Goal: Transaction & Acquisition: Purchase product/service

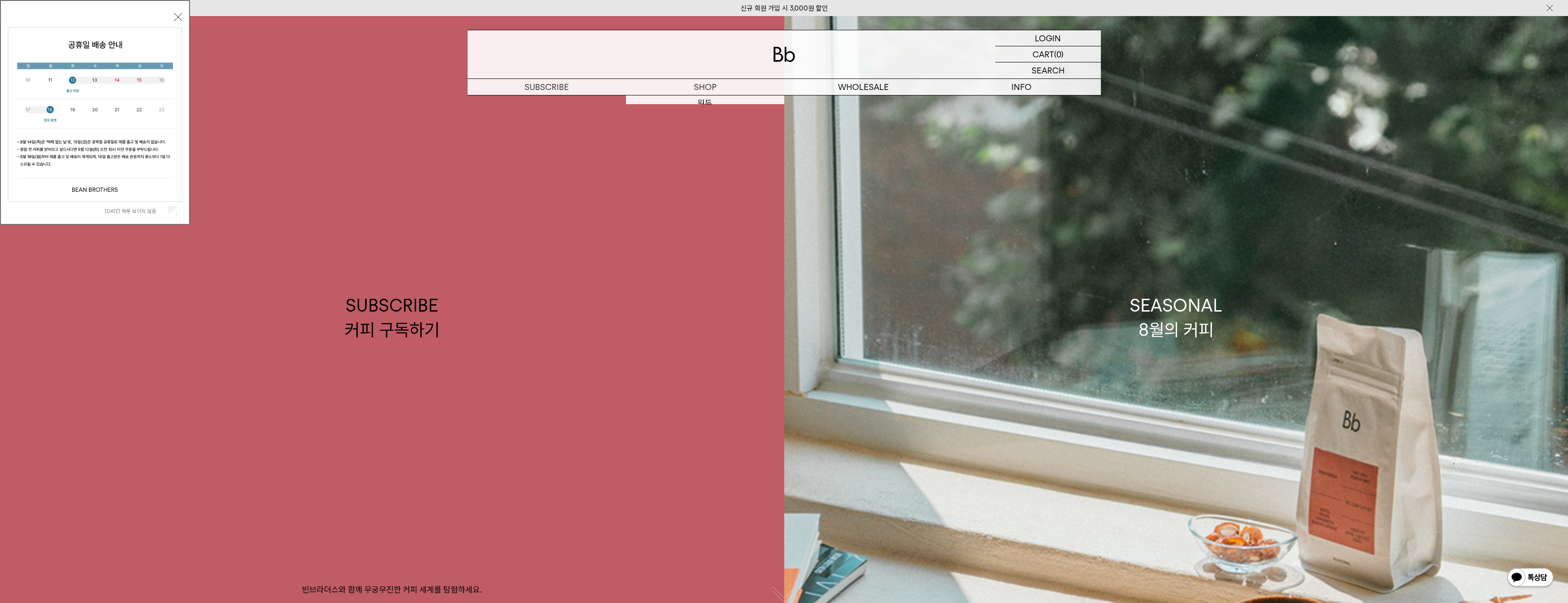
click at [179, 17] on button "닫기" at bounding box center [178, 17] width 8 height 8
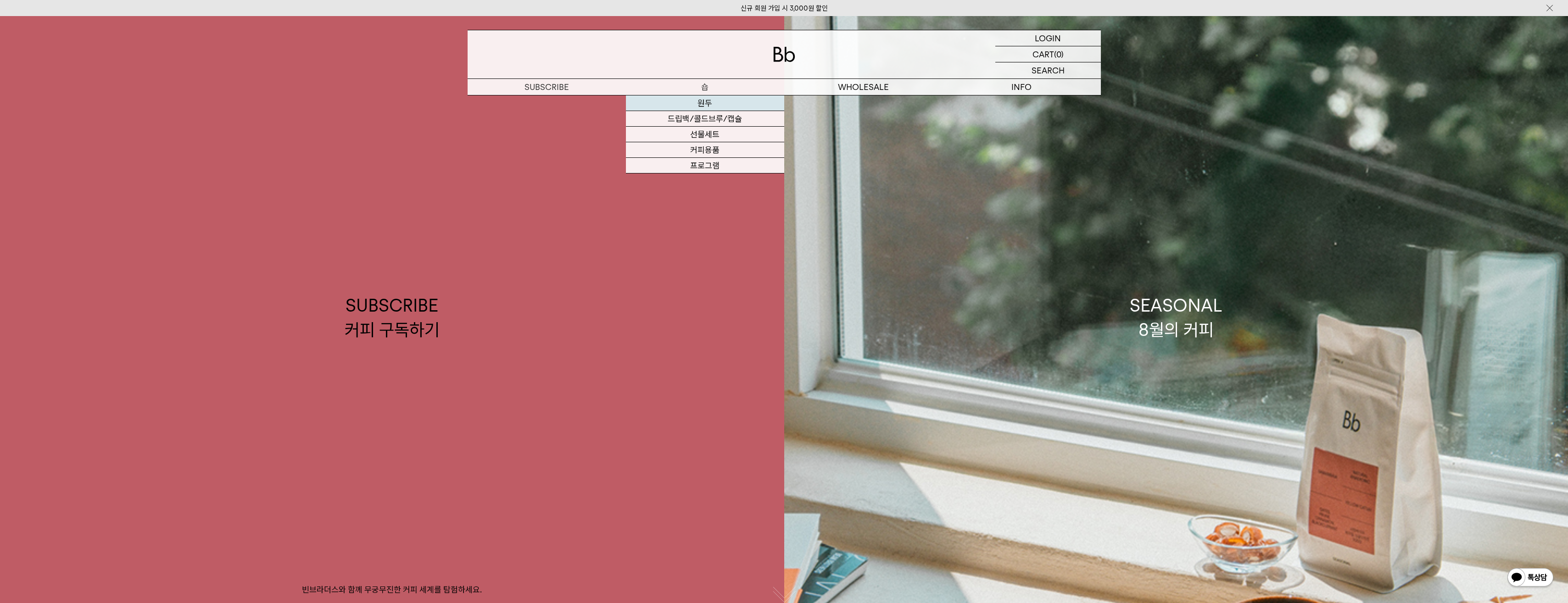
click at [708, 102] on link "원두" at bounding box center [705, 103] width 158 height 16
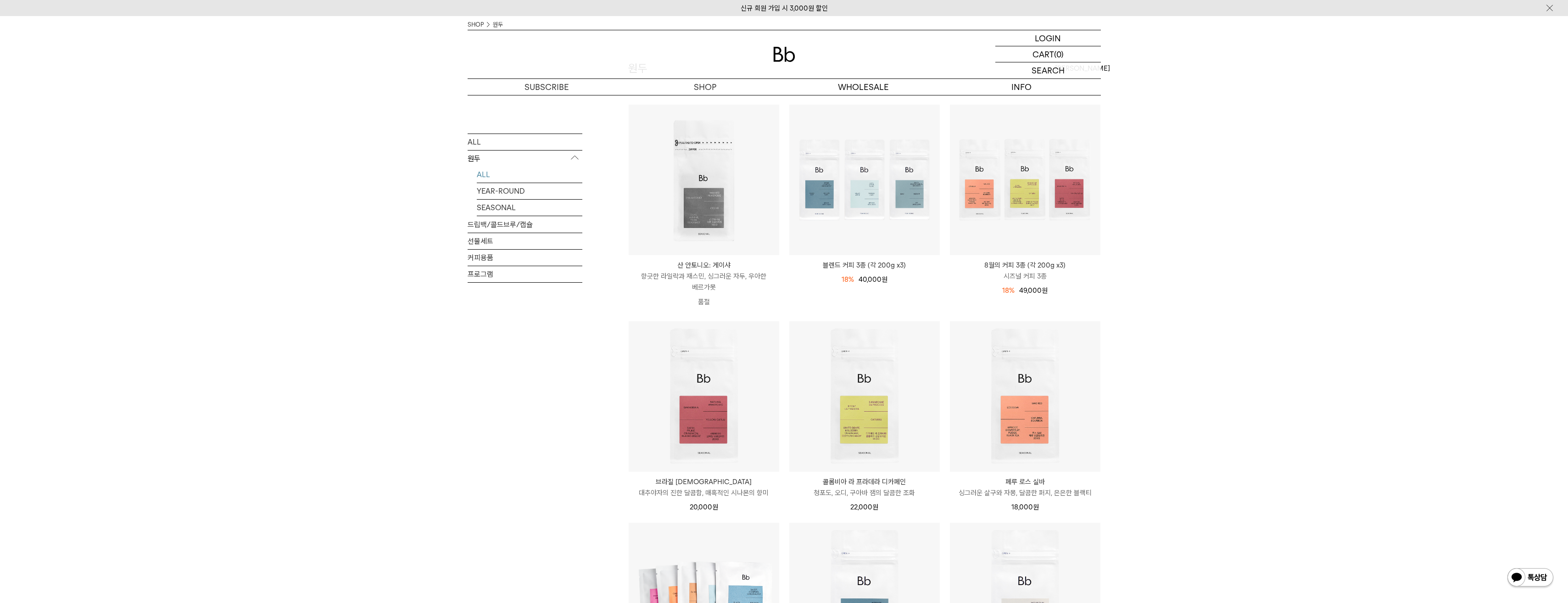
scroll to position [229, 0]
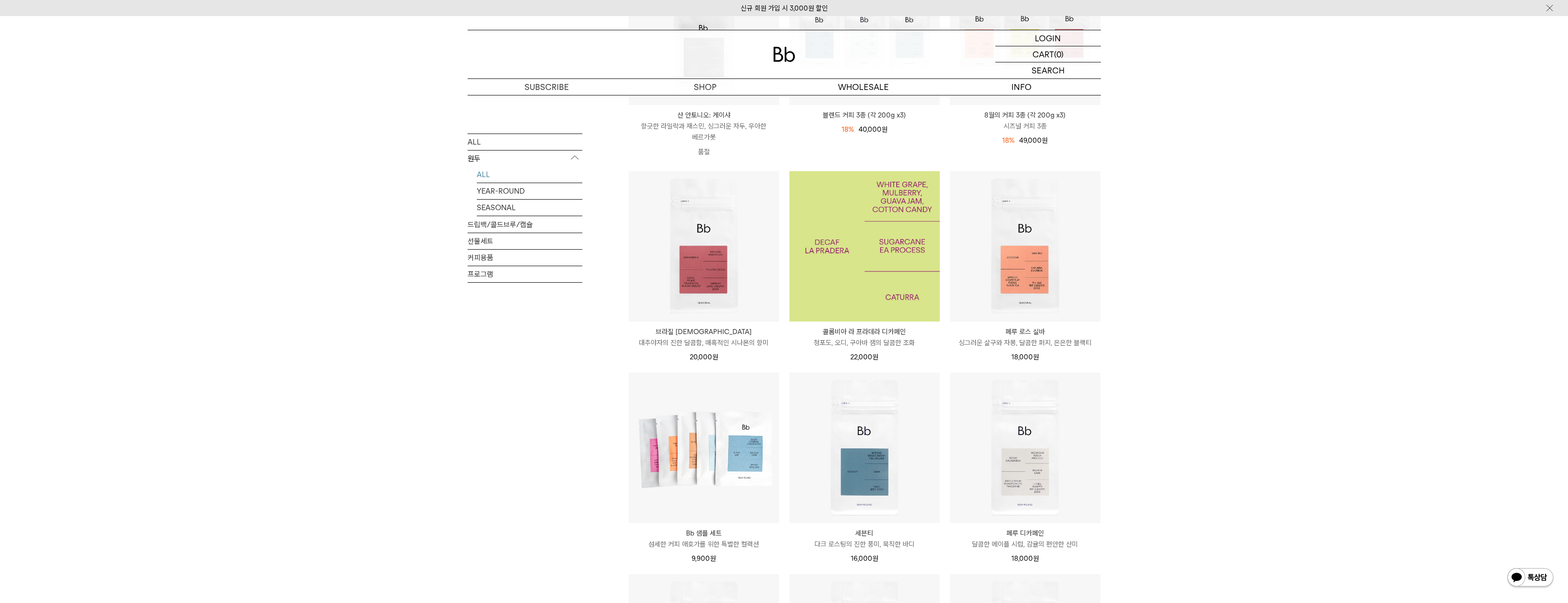
click at [838, 214] on img at bounding box center [864, 246] width 151 height 151
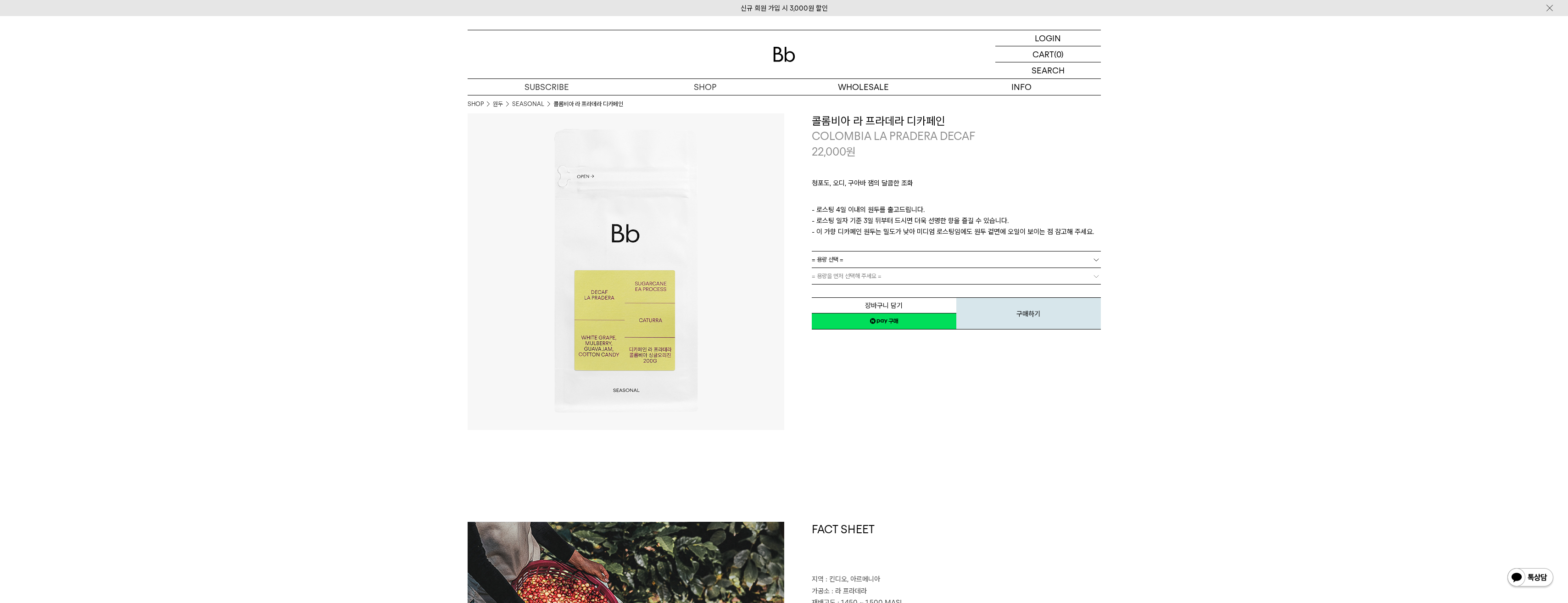
click at [1009, 250] on div "청포도, 오디, 구아바 잼의 달콤한 조화 ㅤ 로스팅 일자 안내 - 로스팅 4일 이내의 원두를 출고드립니다. - 로스팅 일자 기준 3일 뒤부터 …" at bounding box center [956, 205] width 289 height 92
click at [1002, 255] on link "= 용량 선택 =" at bounding box center [956, 260] width 289 height 16
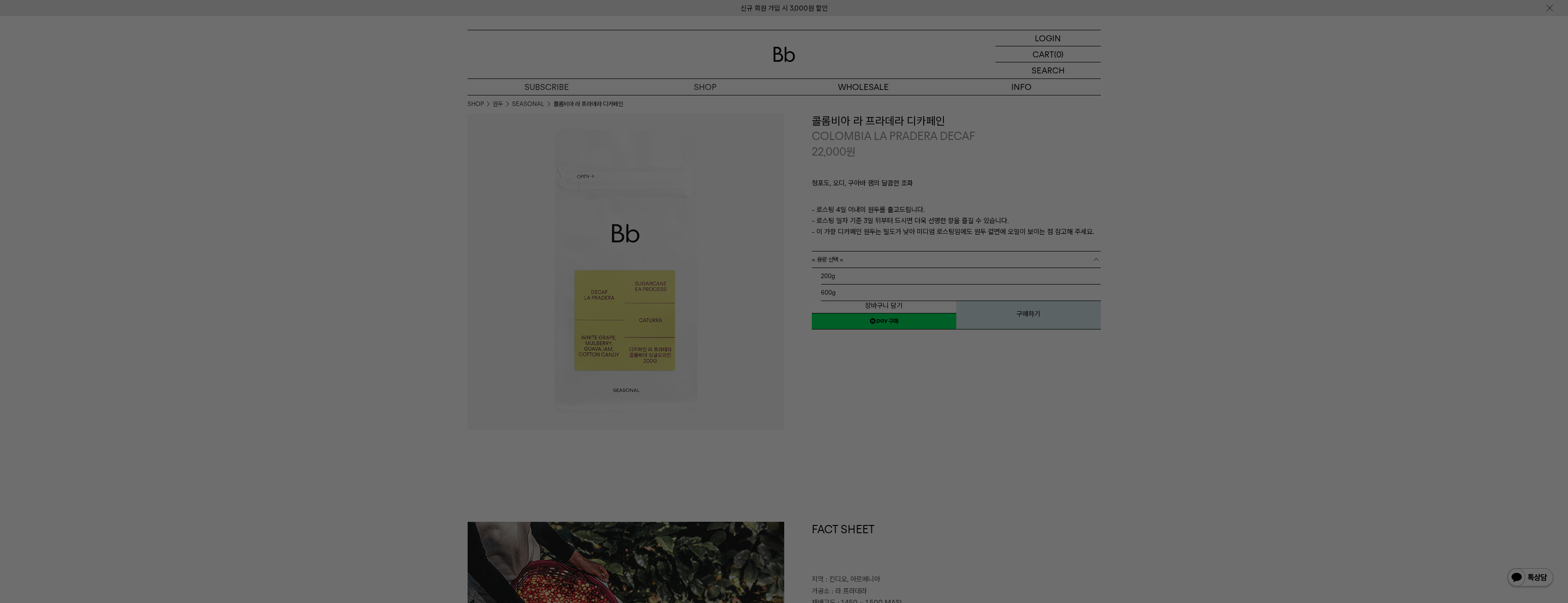
click at [1221, 283] on div at bounding box center [784, 302] width 1568 height 603
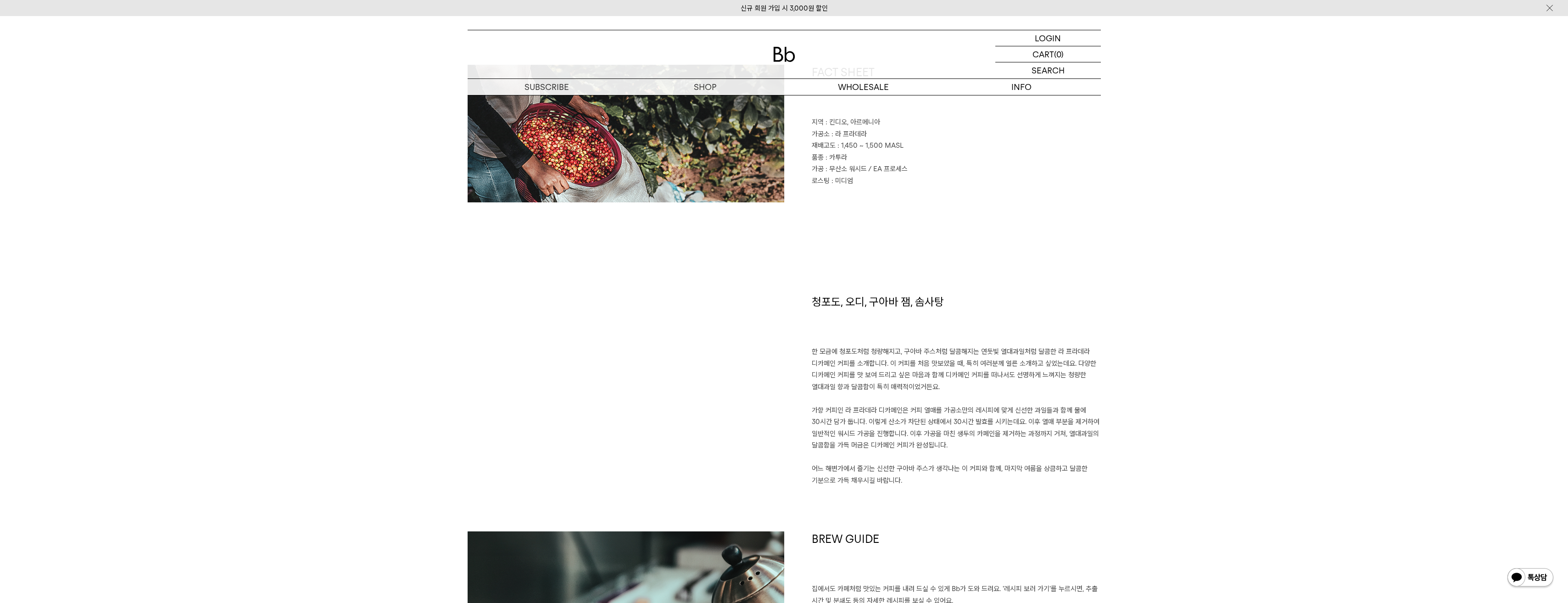
scroll to position [642, 0]
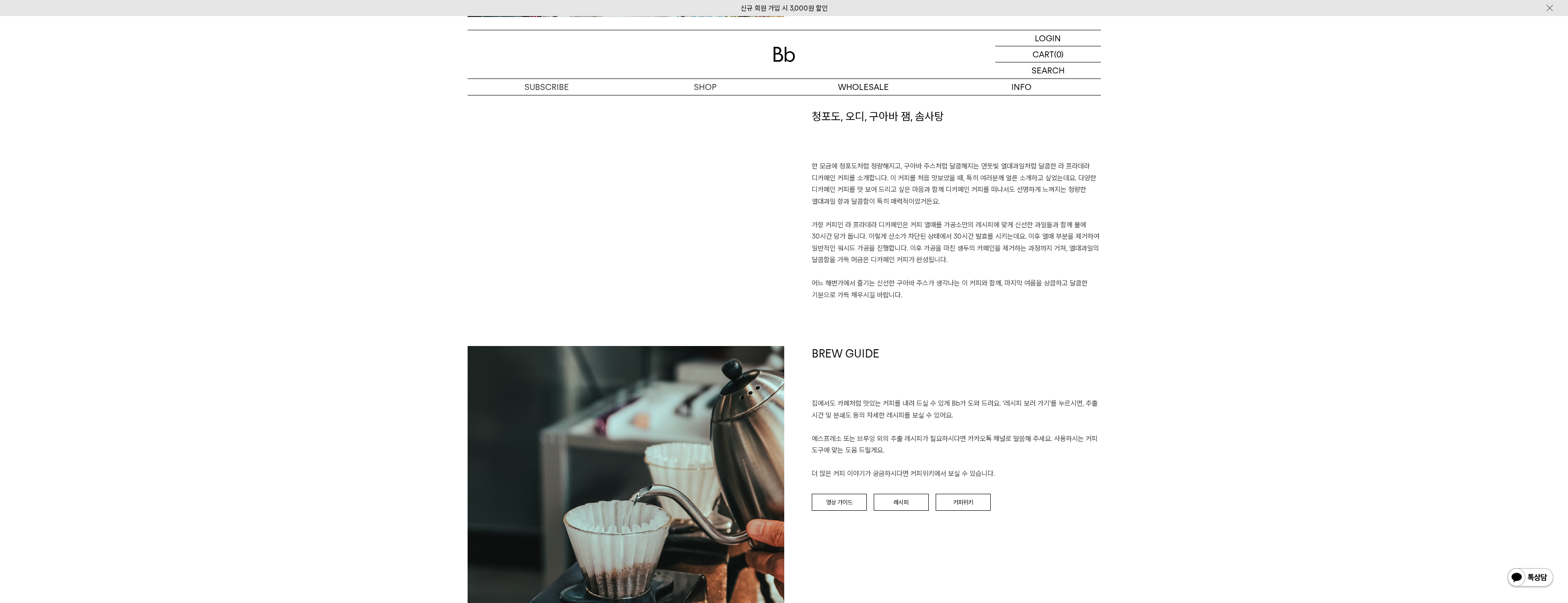
drag, startPoint x: 1246, startPoint y: 257, endPoint x: 1240, endPoint y: 255, distance: 6.3
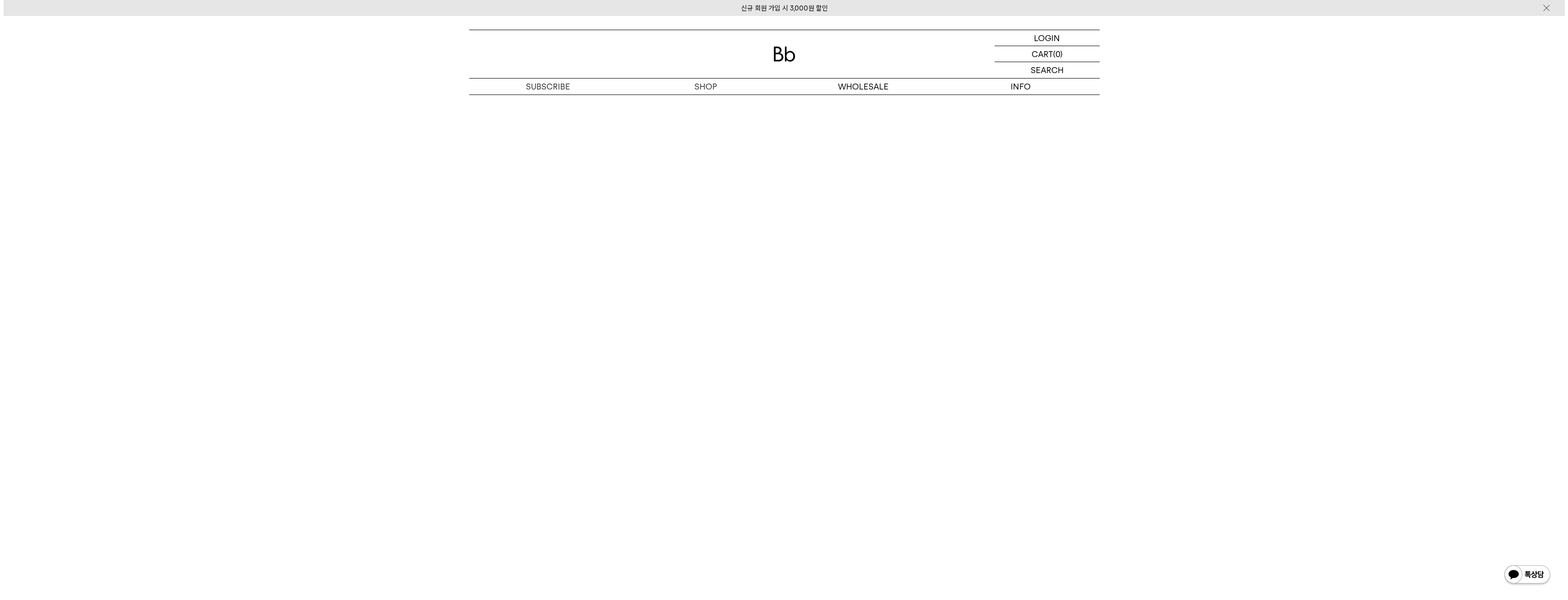
scroll to position [1826, 0]
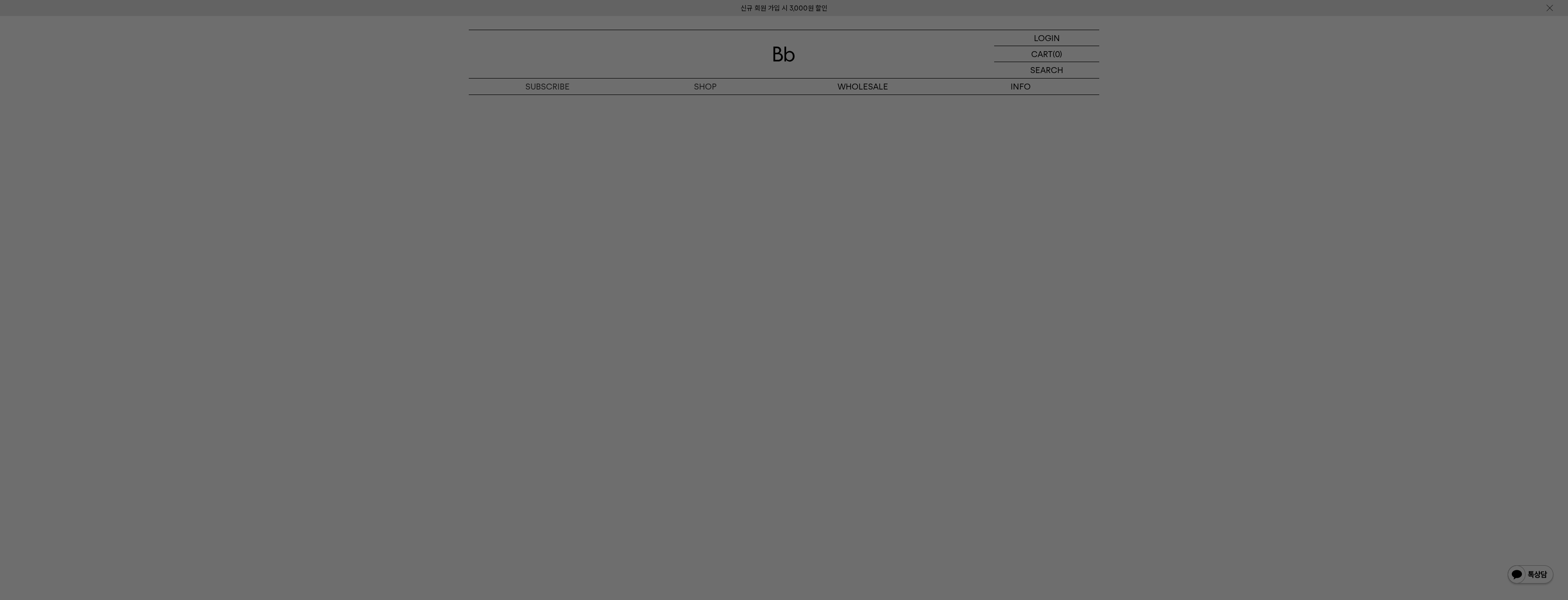
click at [306, 58] on div at bounding box center [784, 300] width 1568 height 600
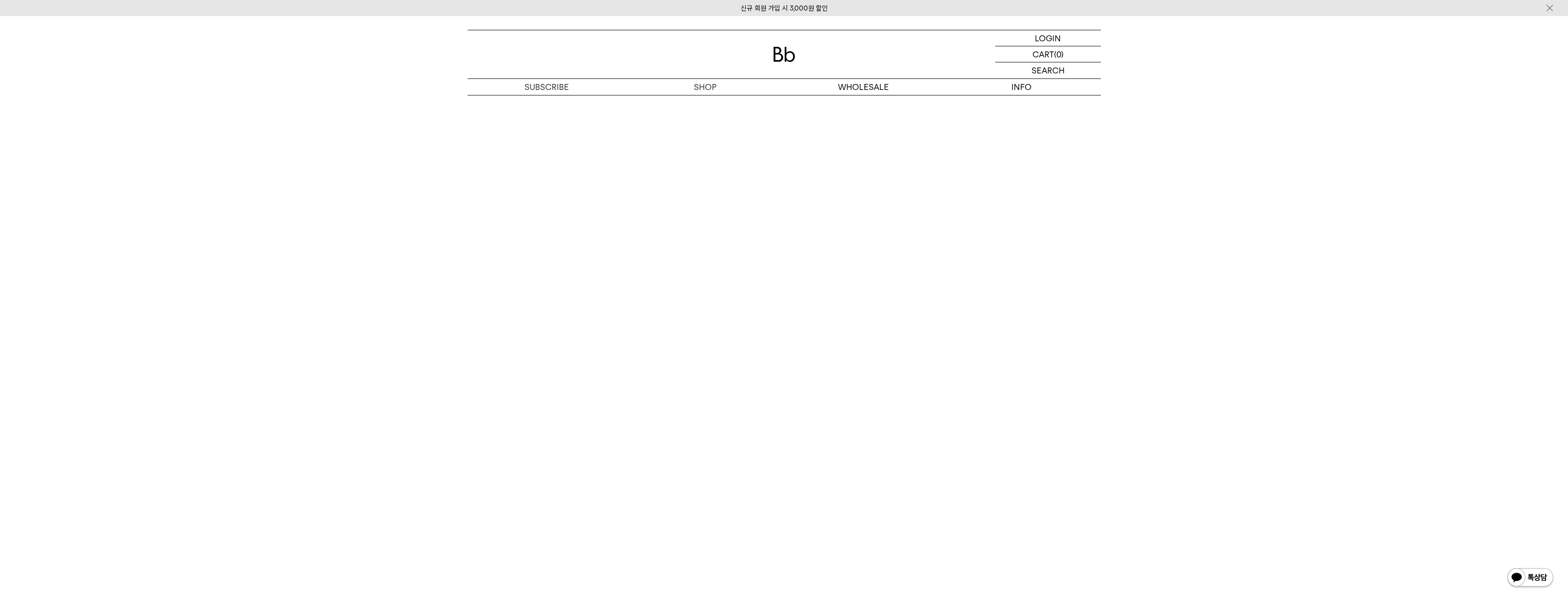
scroll to position [1835, 0]
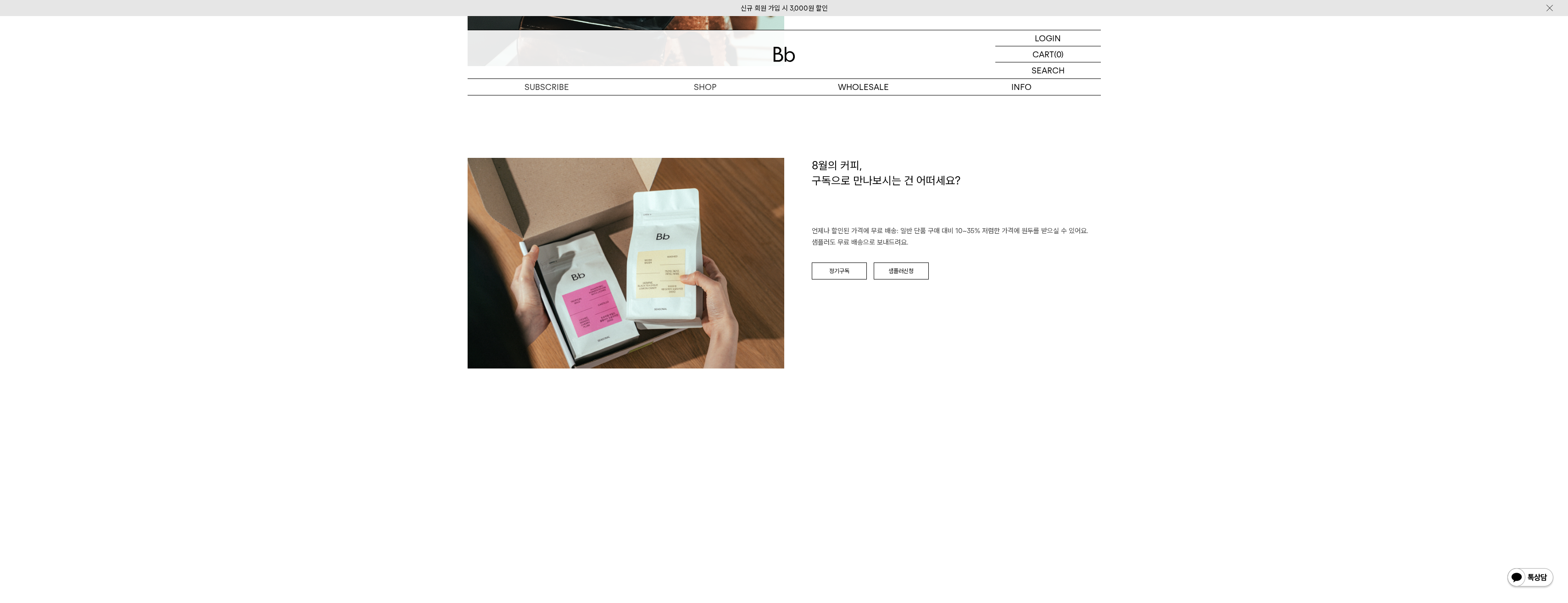
drag, startPoint x: 1315, startPoint y: 472, endPoint x: 1320, endPoint y: 459, distance: 13.9
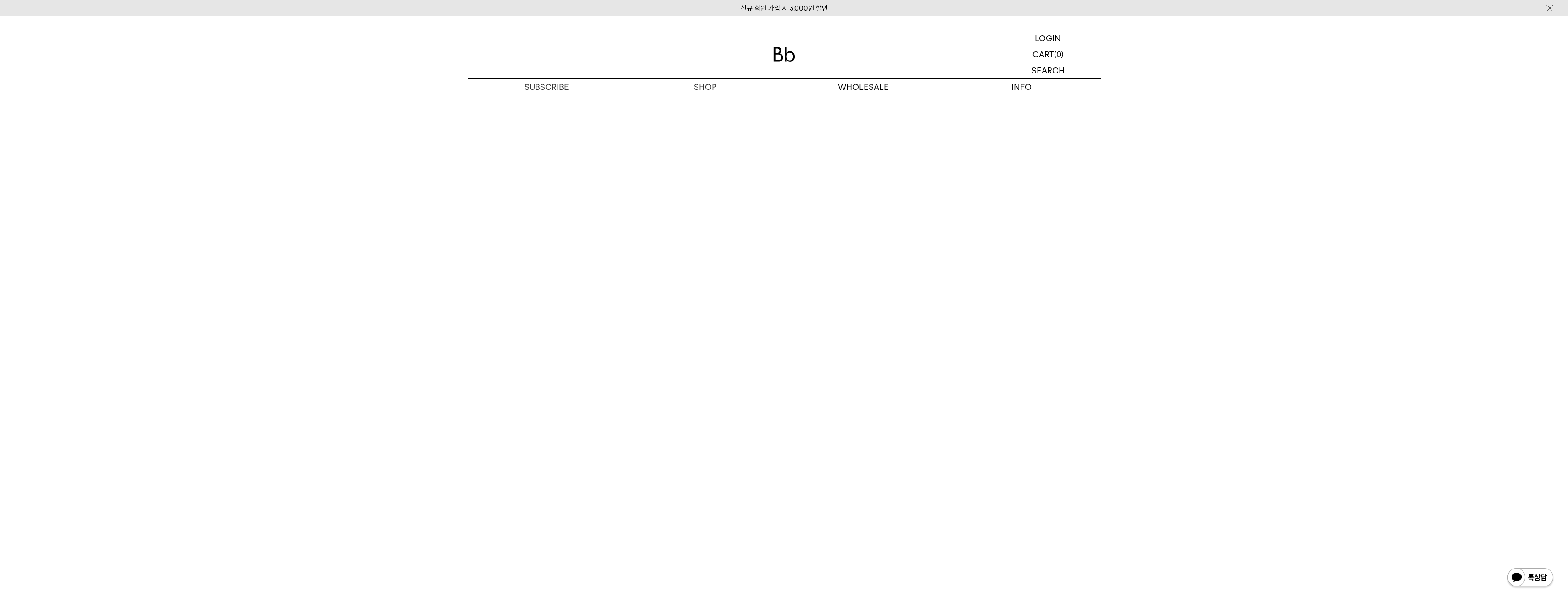
scroll to position [2064, 0]
